Goal: Task Accomplishment & Management: Use online tool/utility

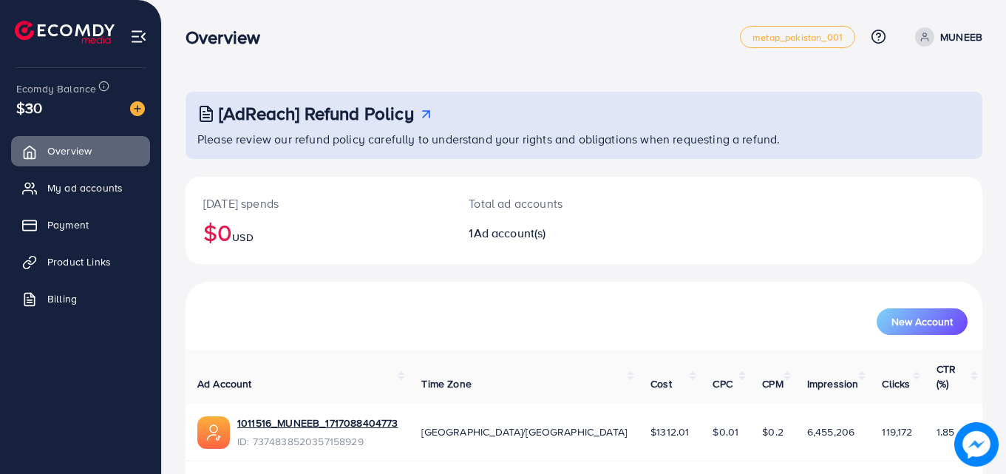
click at [85, 260] on span "Product Links" at bounding box center [79, 261] width 64 height 15
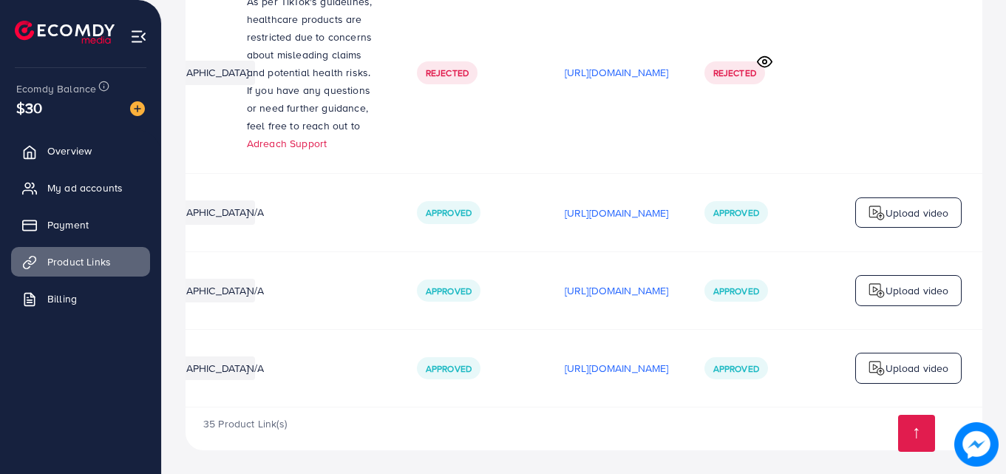
scroll to position [0, 374]
click at [616, 204] on p "[URL][DOMAIN_NAME]" at bounding box center [616, 213] width 104 height 18
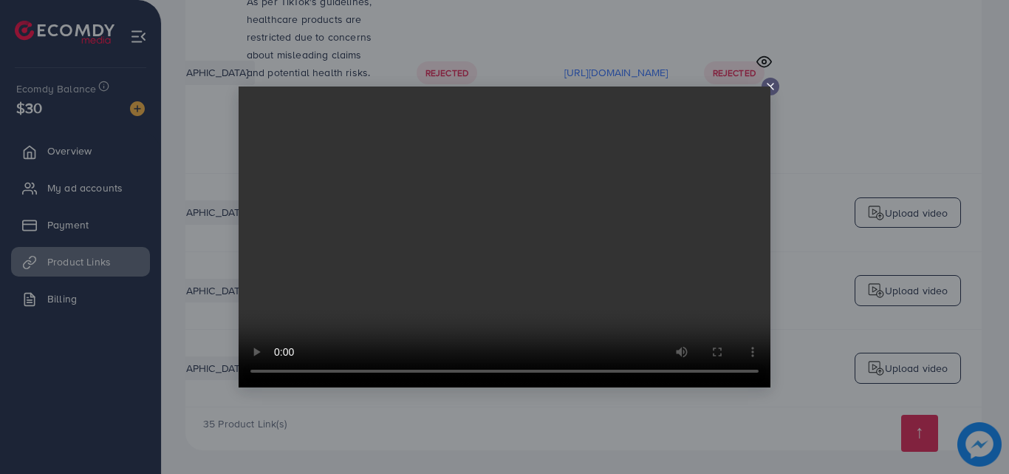
click at [769, 86] on video at bounding box center [505, 236] width 532 height 301
click at [771, 86] on line at bounding box center [771, 86] width 6 height 6
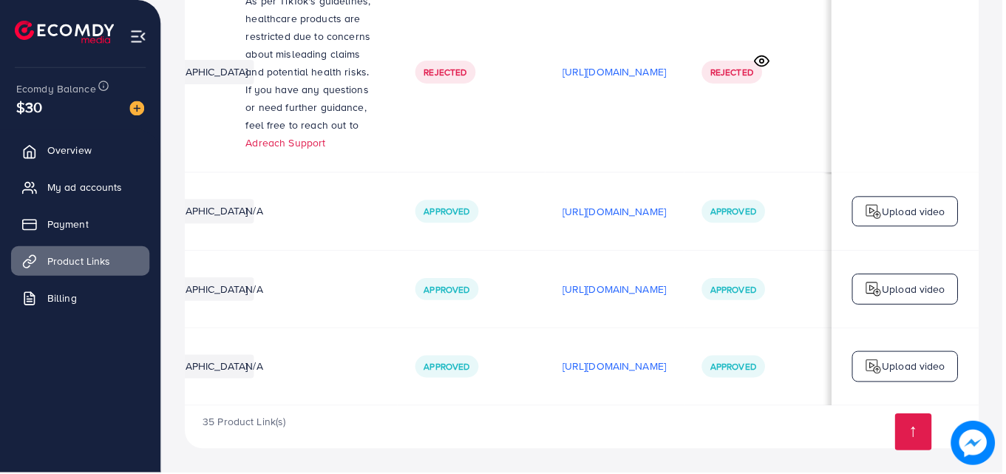
scroll to position [0, 370]
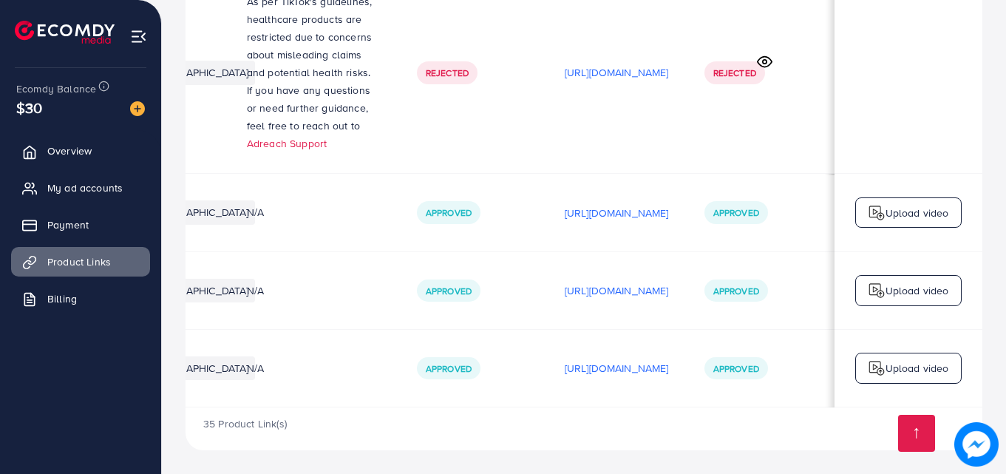
click at [880, 205] on img at bounding box center [876, 213] width 18 height 18
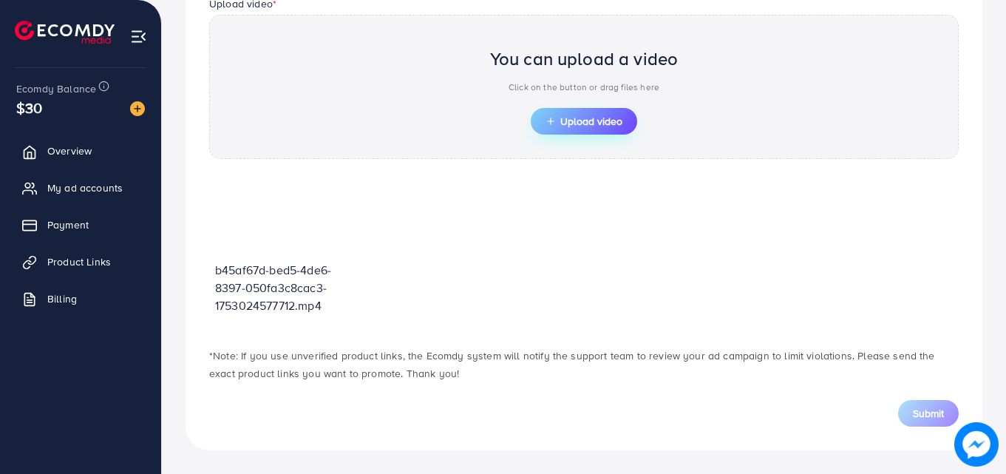
click at [624, 108] on button "Upload video" at bounding box center [583, 121] width 106 height 27
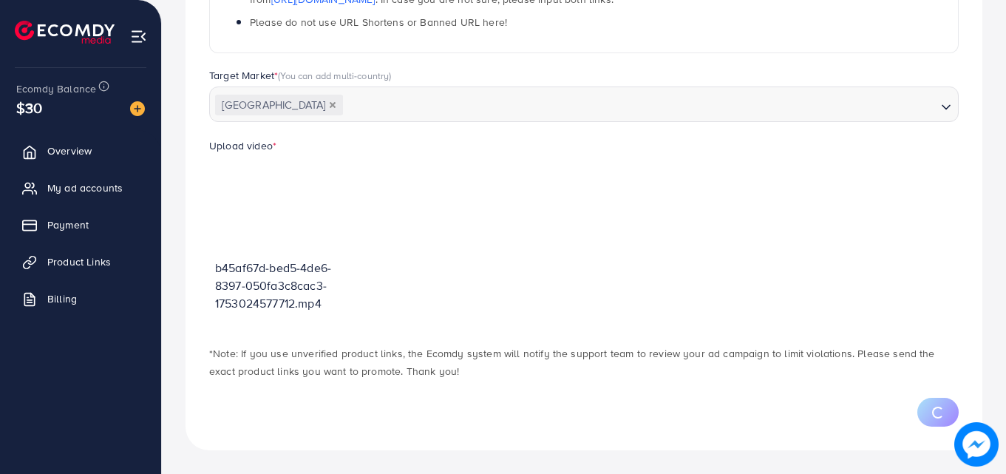
scroll to position [445, 0]
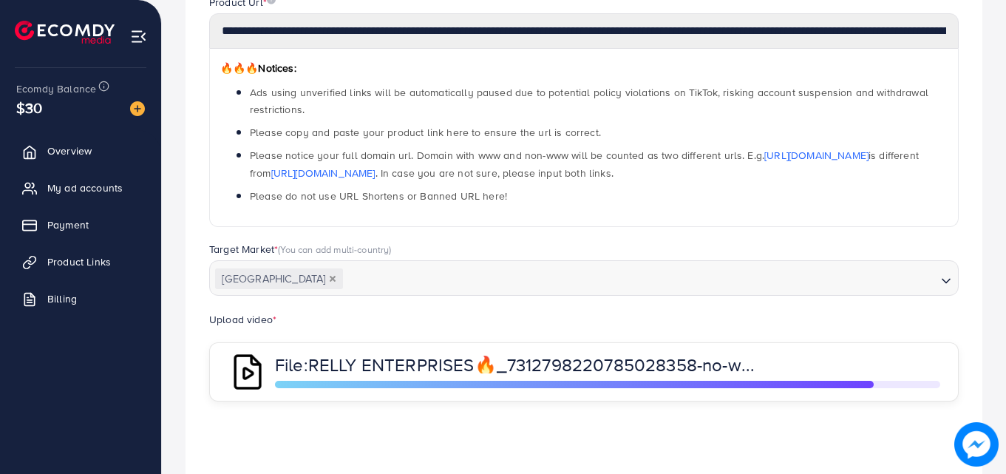
click at [675, 233] on div "**********" at bounding box center [583, 118] width 773 height 247
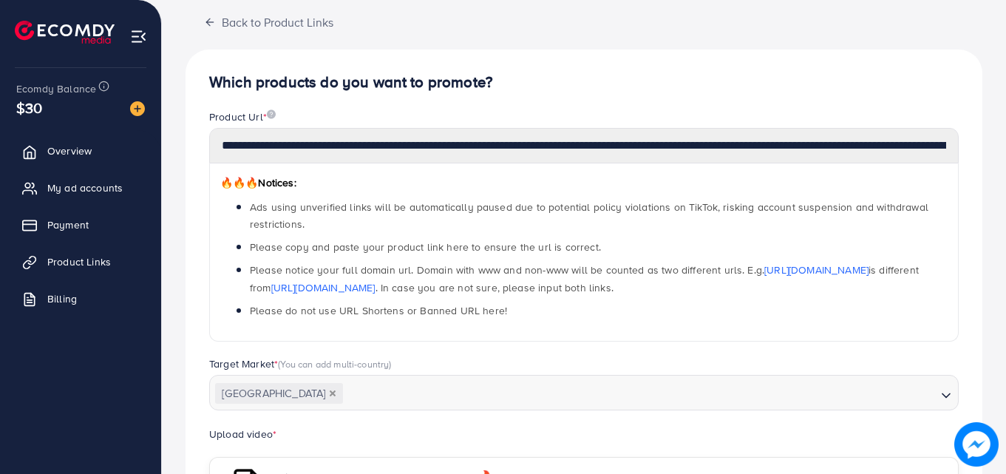
scroll to position [85, 0]
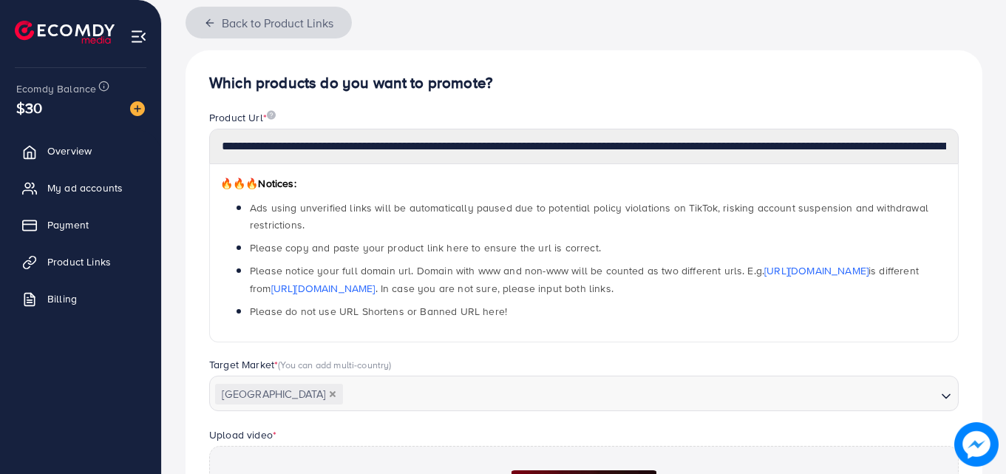
click at [216, 16] on button "Back to Product Links" at bounding box center [268, 23] width 166 height 32
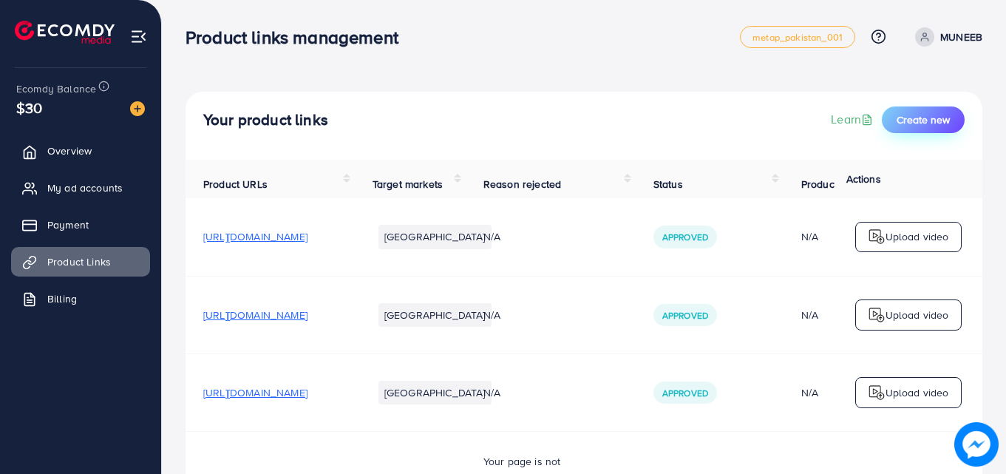
click at [892, 114] on button "Create new" at bounding box center [922, 119] width 83 height 27
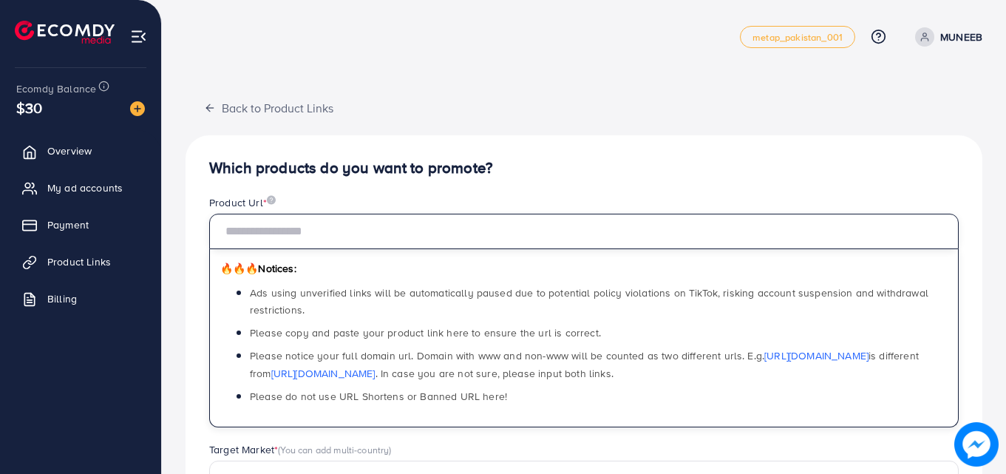
click at [299, 218] on input "text" at bounding box center [583, 231] width 749 height 35
paste input "**********"
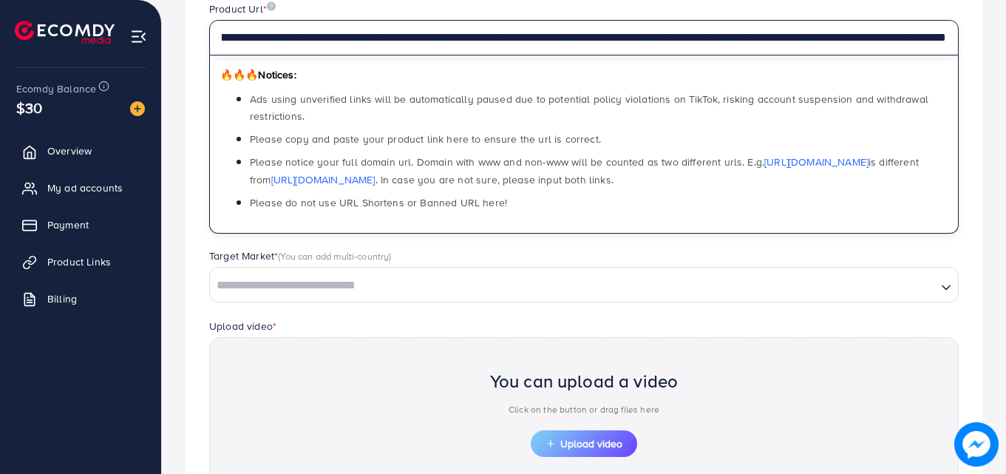
scroll to position [196, 0]
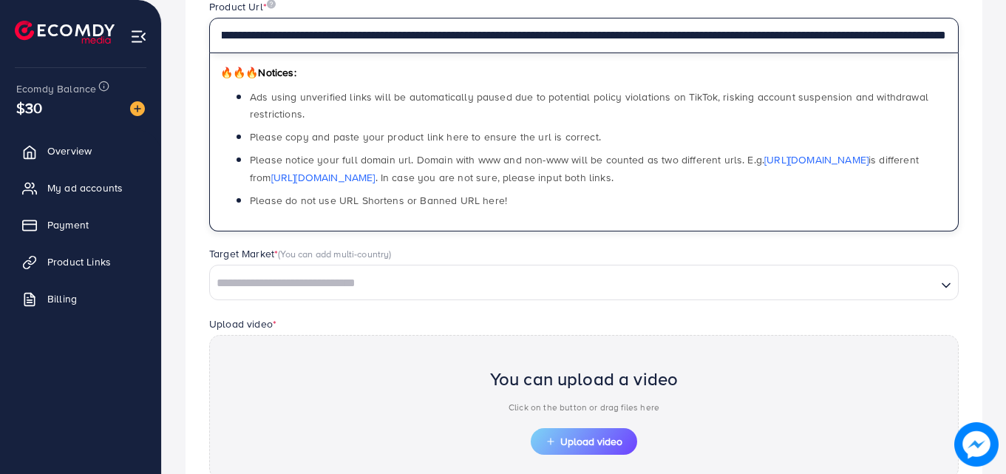
type input "**********"
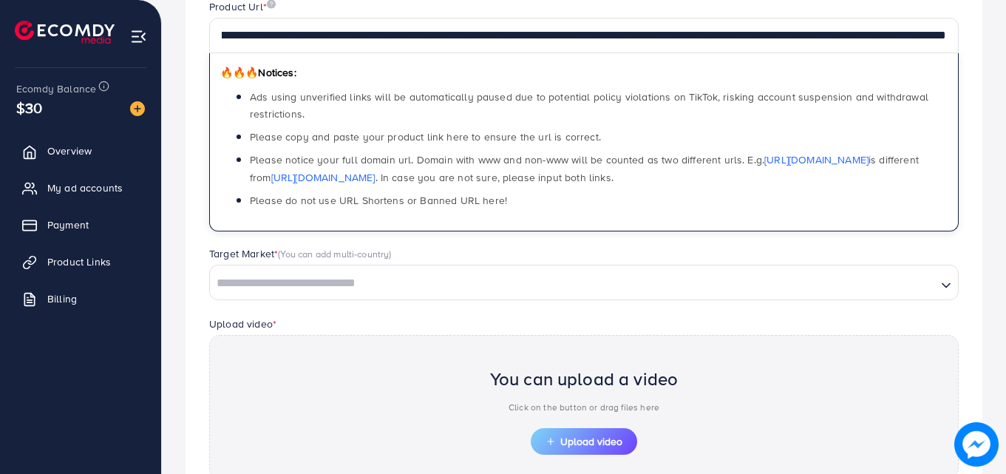
click at [301, 282] on input "Search for option" at bounding box center [572, 283] width 723 height 23
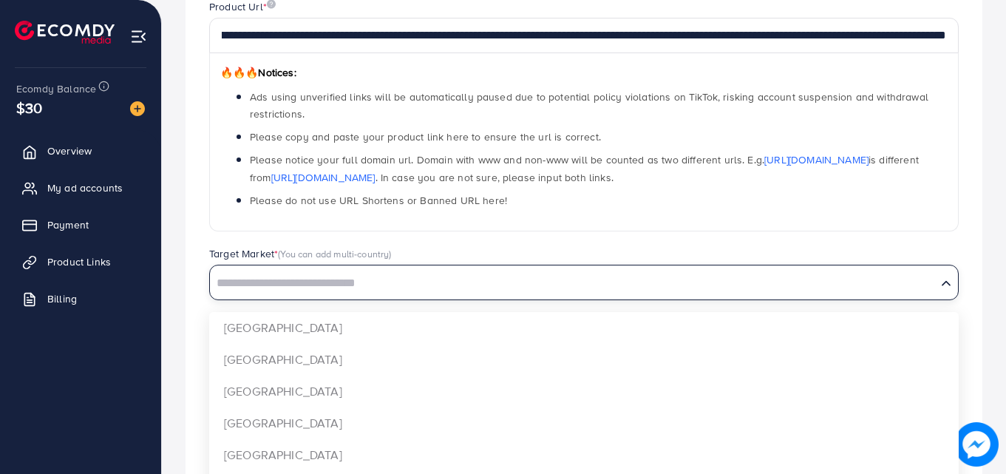
scroll to position [0, 0]
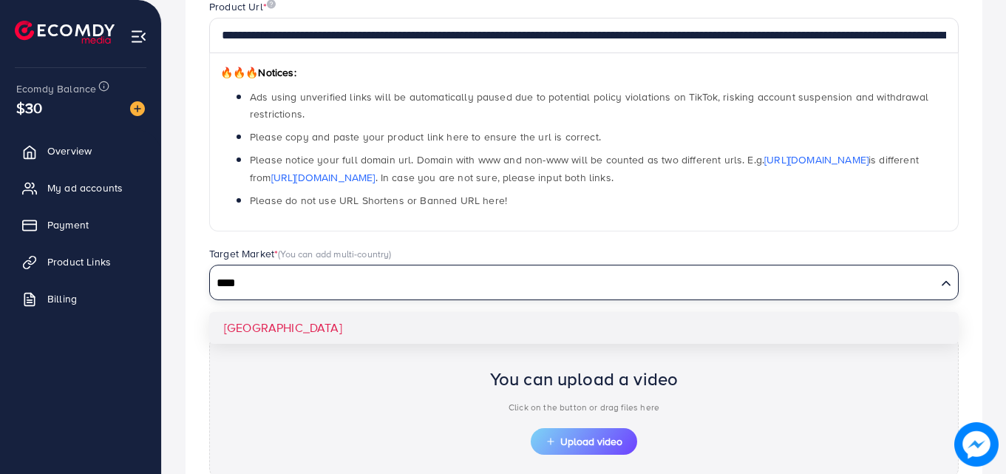
type input "****"
click at [304, 324] on div "**********" at bounding box center [583, 275] width 796 height 672
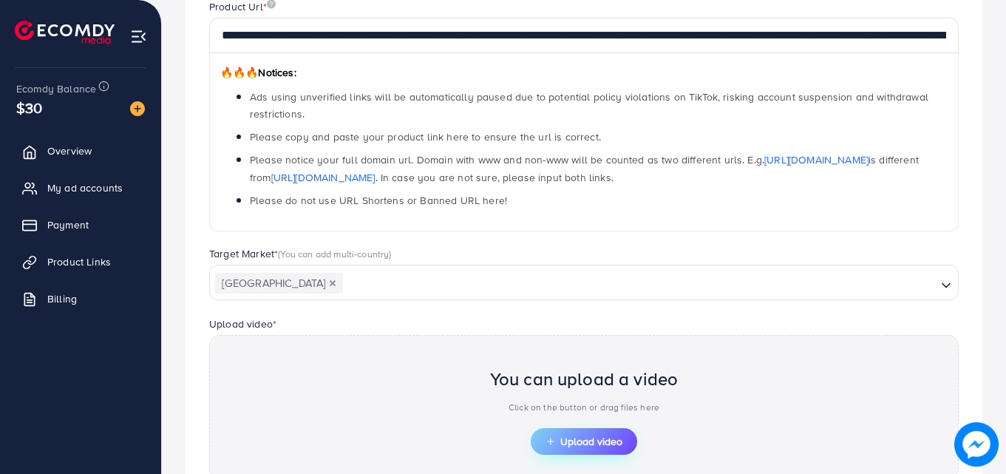
click at [576, 436] on span "Upload video" at bounding box center [583, 441] width 77 height 10
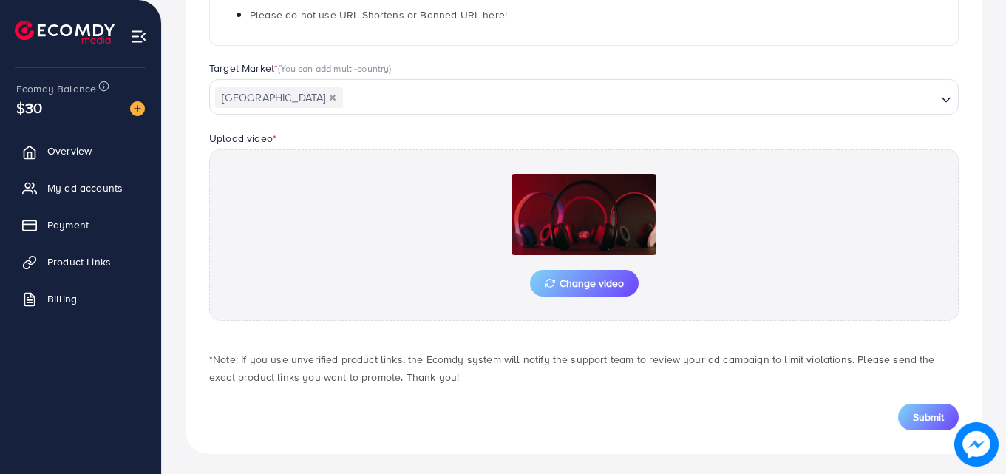
scroll to position [385, 0]
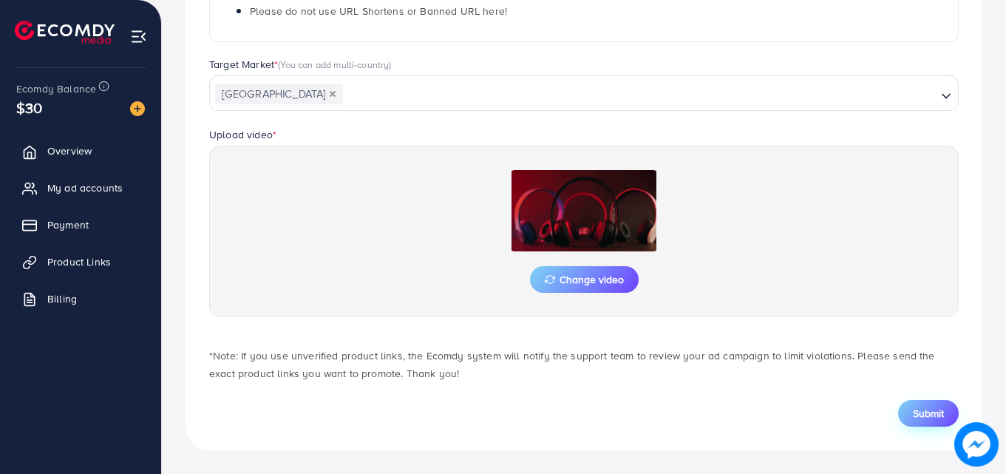
click at [907, 413] on button "Submit" at bounding box center [928, 413] width 61 height 27
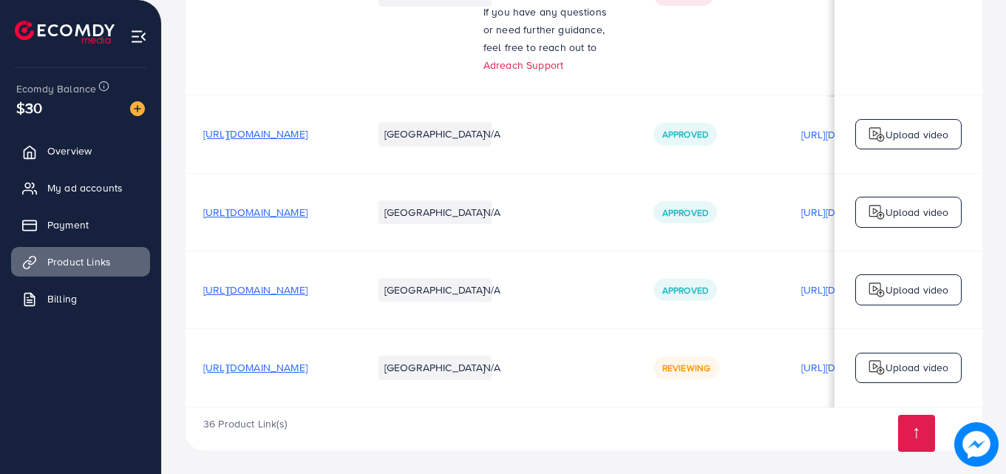
click at [887, 361] on p "Upload video" at bounding box center [917, 367] width 64 height 18
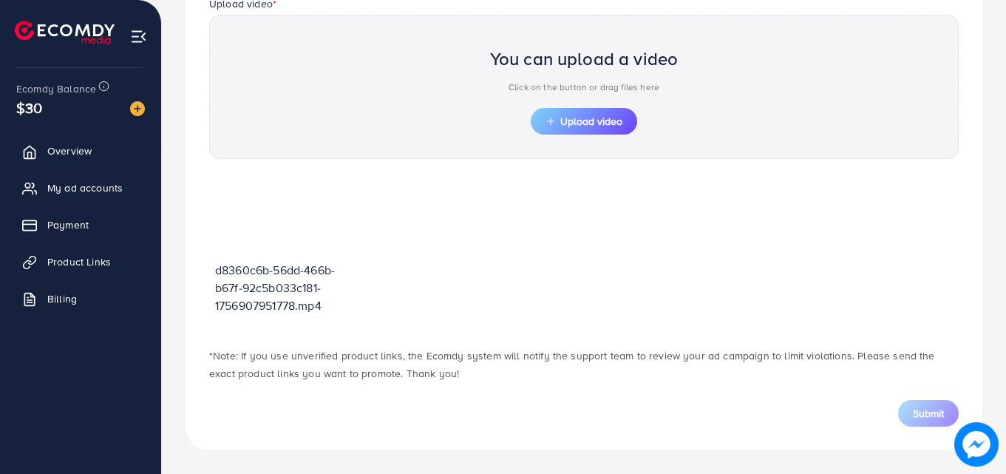
scroll to position [516, 0]
click at [583, 124] on span "Upload video" at bounding box center [583, 121] width 77 height 10
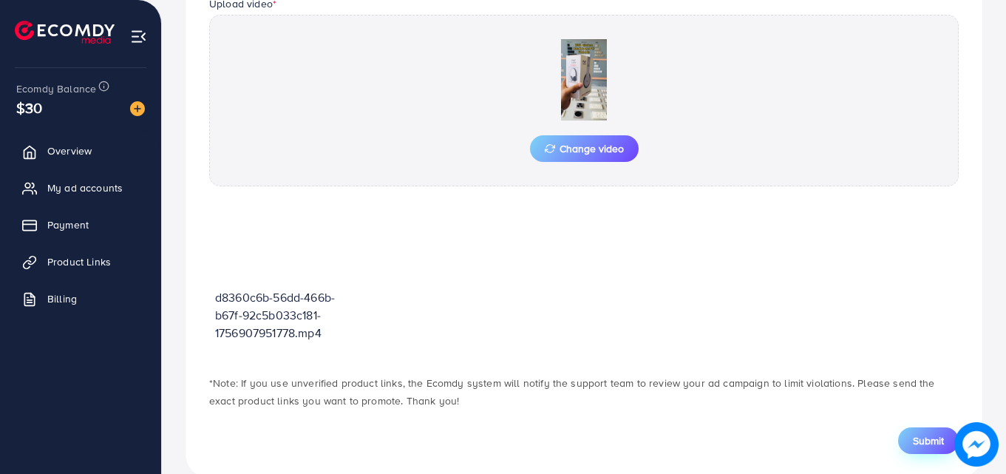
click at [932, 434] on span "Submit" at bounding box center [927, 440] width 31 height 15
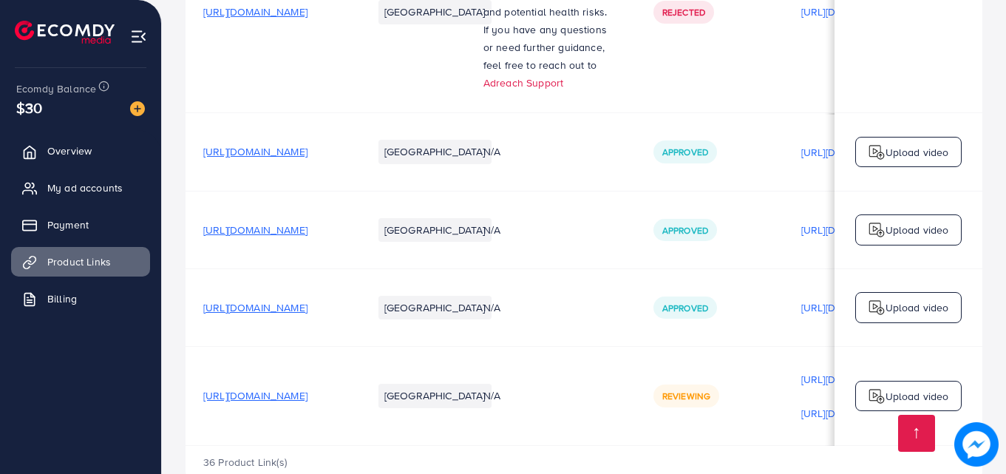
scroll to position [5349, 0]
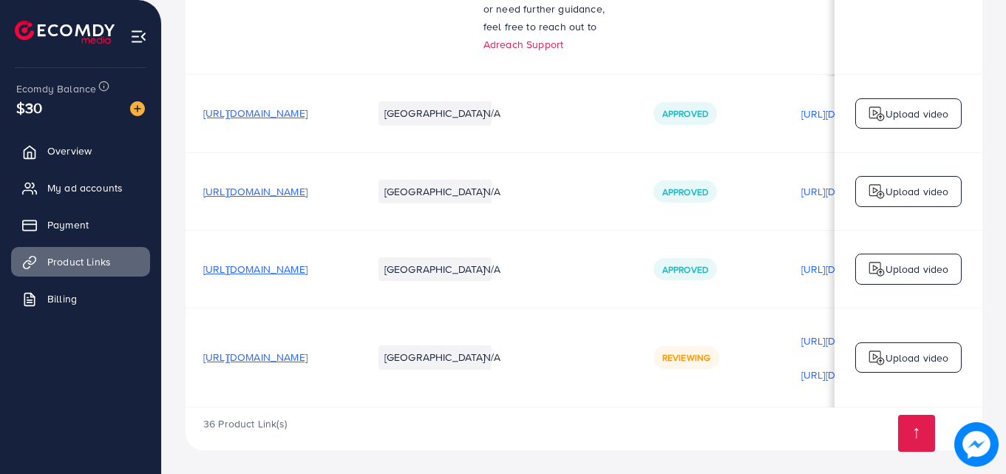
click at [464, 308] on td "[GEOGRAPHIC_DATA]" at bounding box center [410, 357] width 111 height 99
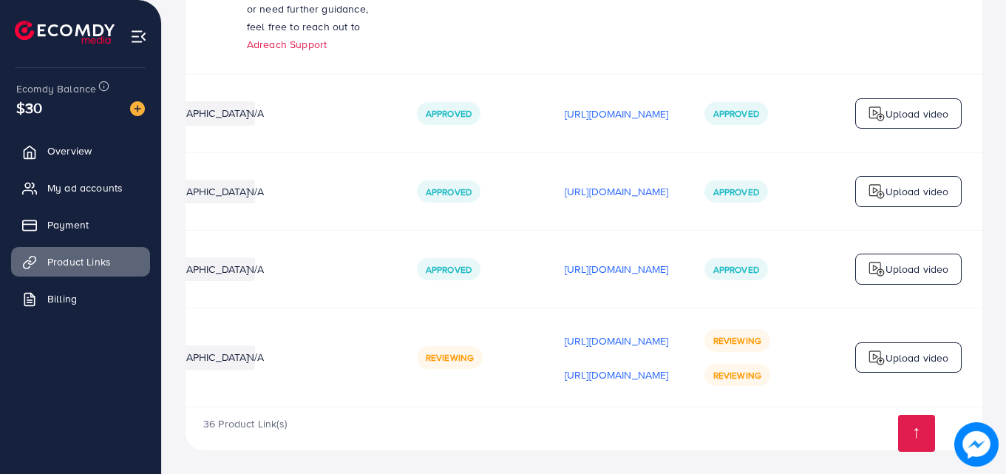
scroll to position [0, 374]
click at [884, 342] on div "Upload video" at bounding box center [908, 357] width 106 height 31
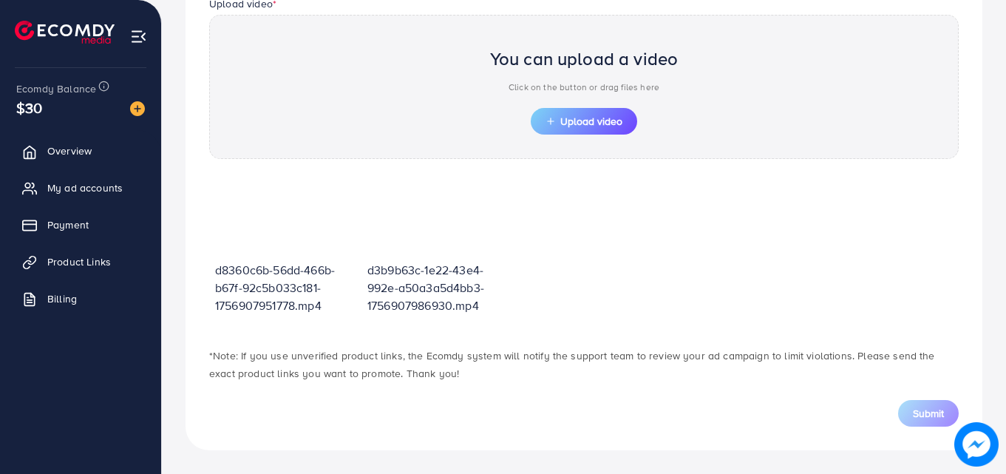
scroll to position [516, 0]
click at [587, 123] on span "Upload video" at bounding box center [583, 121] width 77 height 10
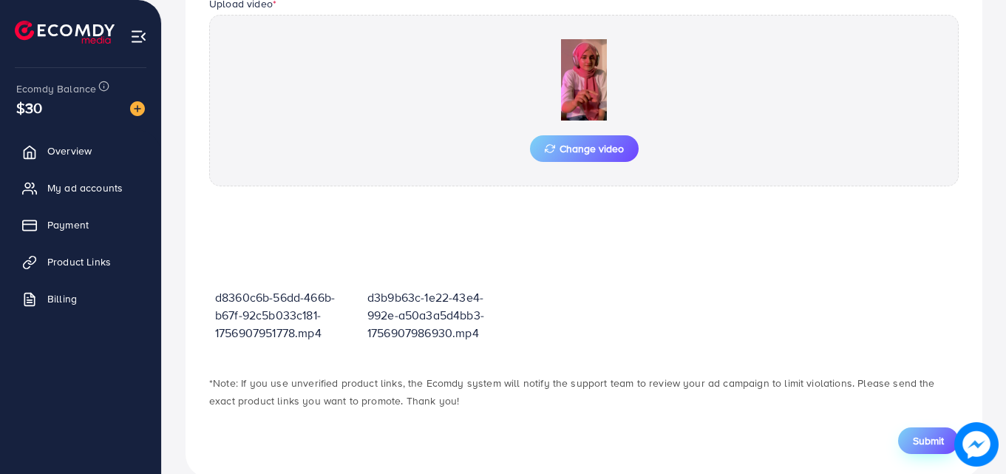
click at [912, 442] on span "Submit" at bounding box center [927, 440] width 31 height 15
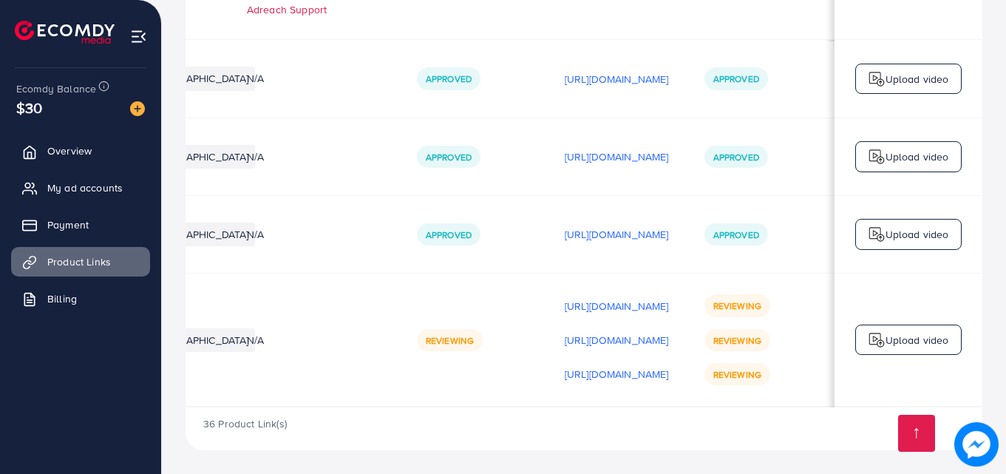
scroll to position [0, 374]
